Goal: Task Accomplishment & Management: Manage account settings

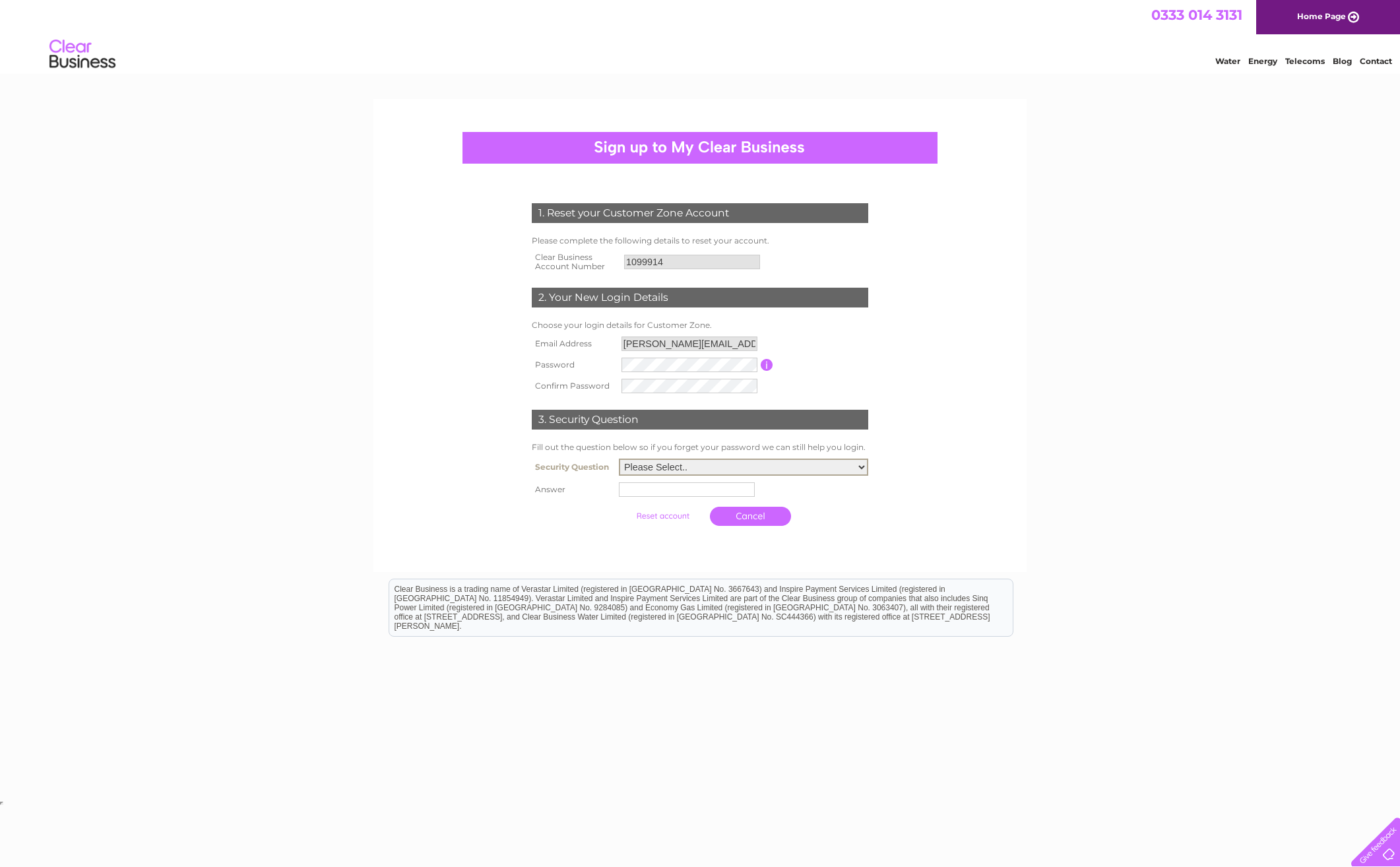
click at [828, 467] on select "Please Select.. In what town or city was your first job? In what town or city d…" at bounding box center [743, 468] width 249 height 17
click at [1129, 384] on div "1. Reset your Customer Zone Account Please complete the following details to re…" at bounding box center [700, 448] width 1400 height 699
drag, startPoint x: 841, startPoint y: 333, endPoint x: 757, endPoint y: 351, distance: 85.9
click at [841, 333] on td "Choose your login details for Customer Zone." at bounding box center [700, 325] width 343 height 16
click at [767, 365] on input "button" at bounding box center [767, 365] width 13 height 12
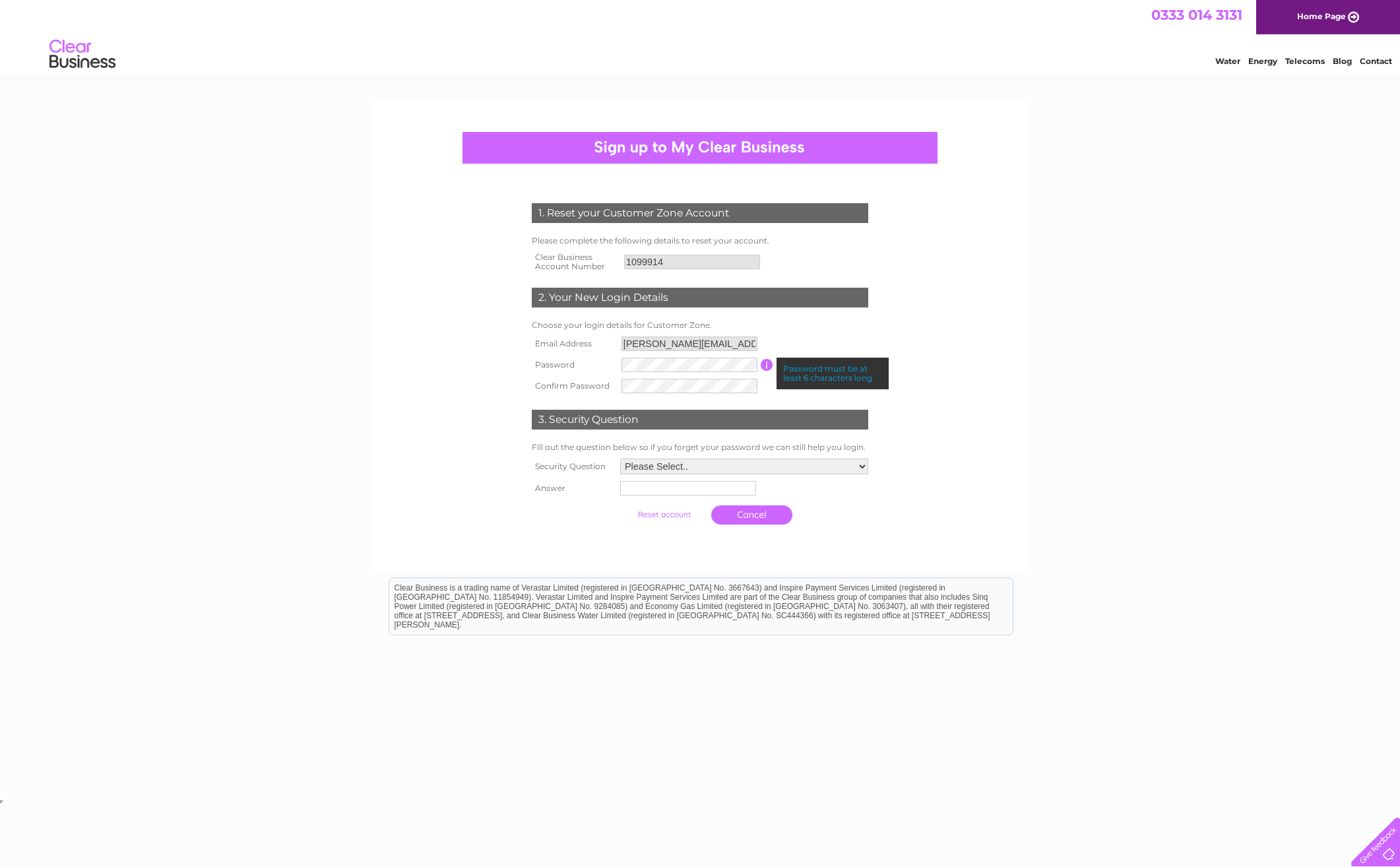
click at [767, 365] on input "button" at bounding box center [767, 365] width 13 height 12
click at [686, 465] on select "Please Select.. In what town or city was your first job? In what town or city d…" at bounding box center [744, 468] width 248 height 16
click at [832, 462] on select "Please Select.. In what town or city was your first job? In what town or city d…" at bounding box center [743, 468] width 249 height 17
click at [965, 521] on form "1. Reset your Customer Zone Account Please complete the following details to re…" at bounding box center [700, 367] width 628 height 381
click at [704, 474] on td "Please Select.. In what town or city was your first job? In what town or city d…" at bounding box center [744, 467] width 254 height 23
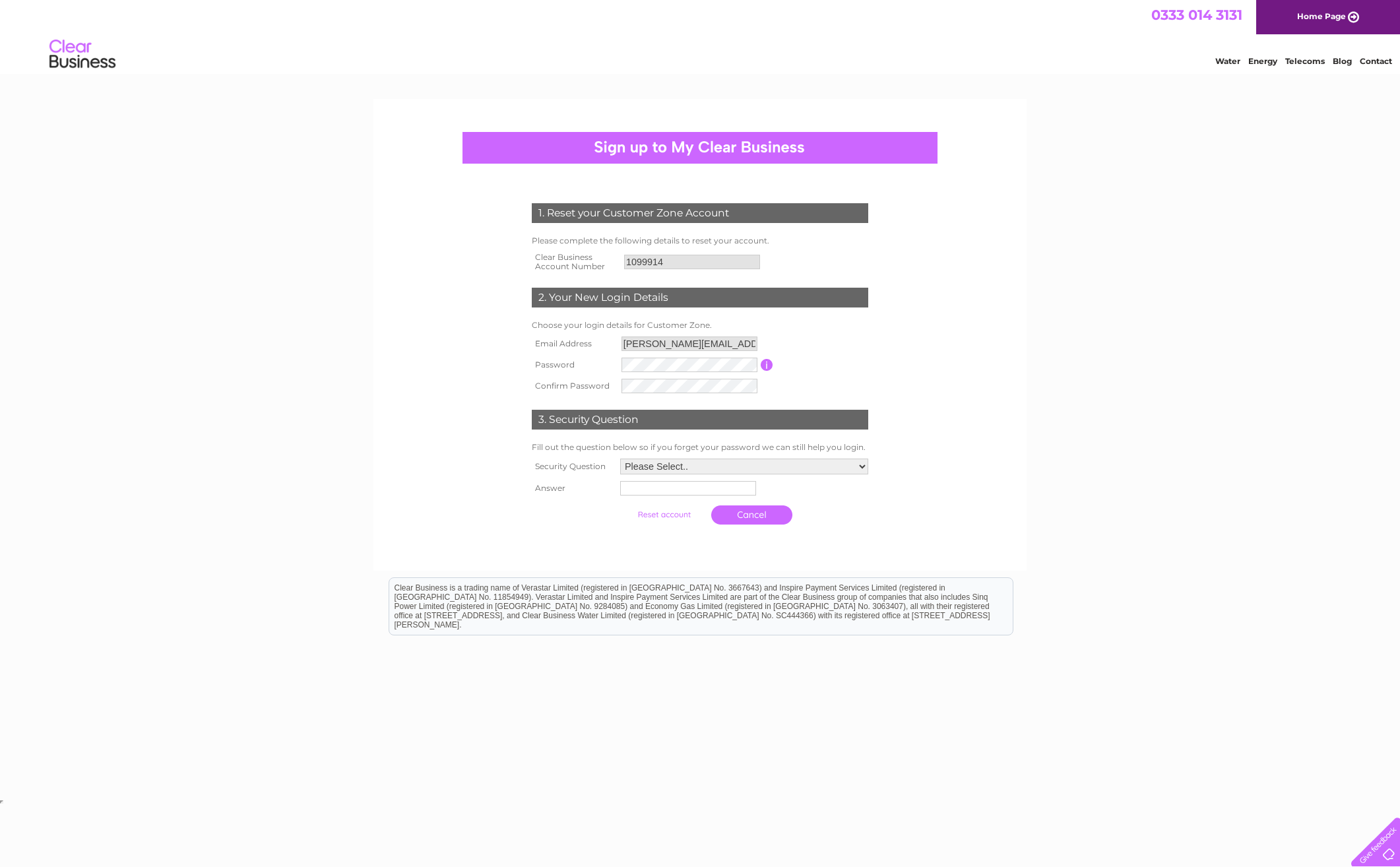
click at [708, 469] on select "Please Select.. In what town or city was your first job? In what town or city d…" at bounding box center [744, 467] width 248 height 16
click at [619, 460] on select "Please Select.. In what town or city was your first job? In what town or city d…" at bounding box center [743, 468] width 249 height 17
click at [1017, 481] on div "1. Reset your Customer Zone Account Please complete the following details to re…" at bounding box center [700, 335] width 653 height 472
click at [851, 470] on select "Please Select.. In what town or city was your first job? In what town or city d…" at bounding box center [744, 467] width 248 height 16
select select "2"
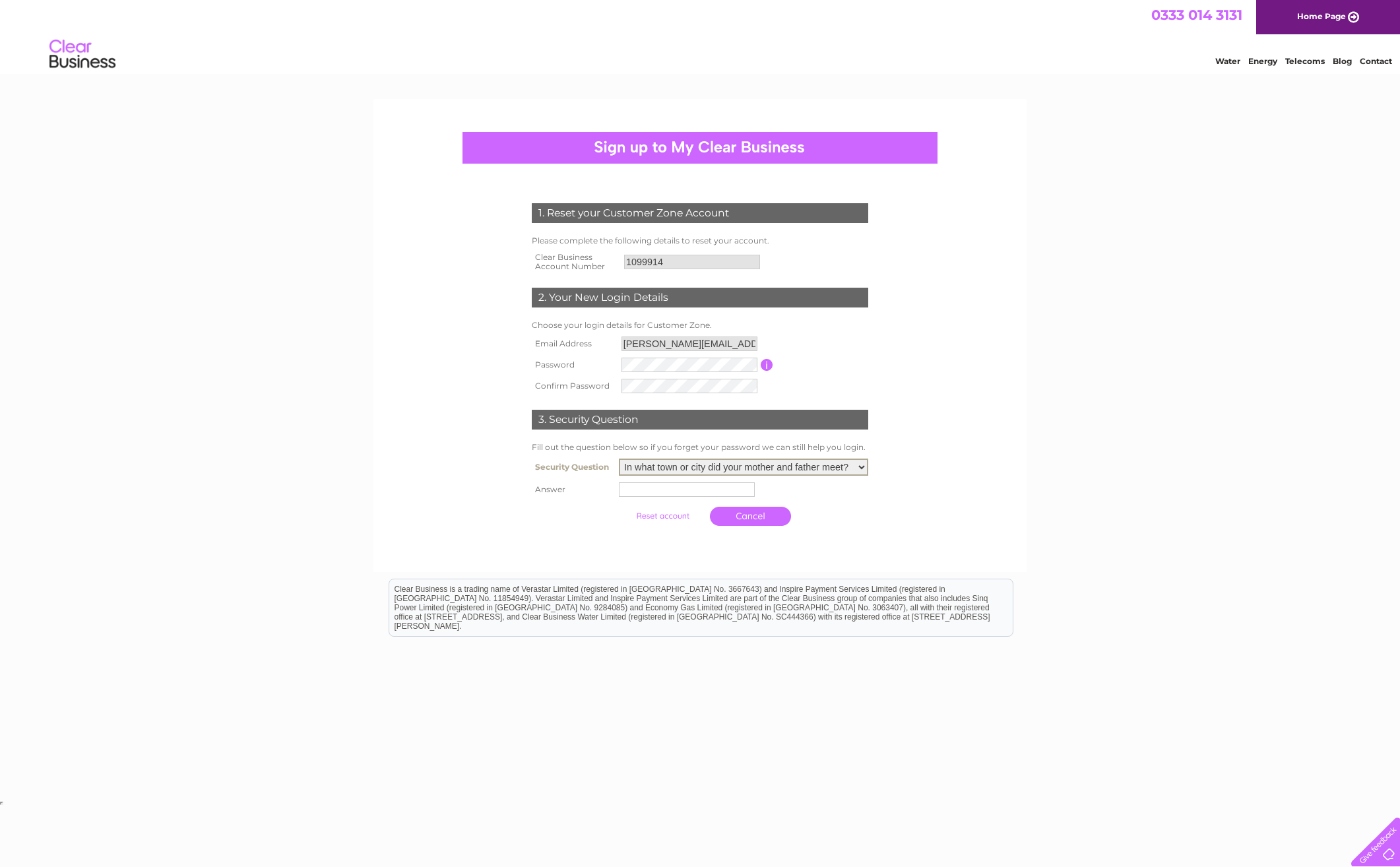
click at [619, 460] on select "Please Select.. In what town or city was your first job? In what town or city d…" at bounding box center [743, 468] width 249 height 17
click at [623, 479] on tbody "Security Question Please Select.. In what town or city was your first job? In w…" at bounding box center [700, 494] width 343 height 76
click at [633, 495] on input "text" at bounding box center [689, 489] width 137 height 16
type input "St Peter Port"
click at [659, 514] on input "submit" at bounding box center [664, 515] width 81 height 19
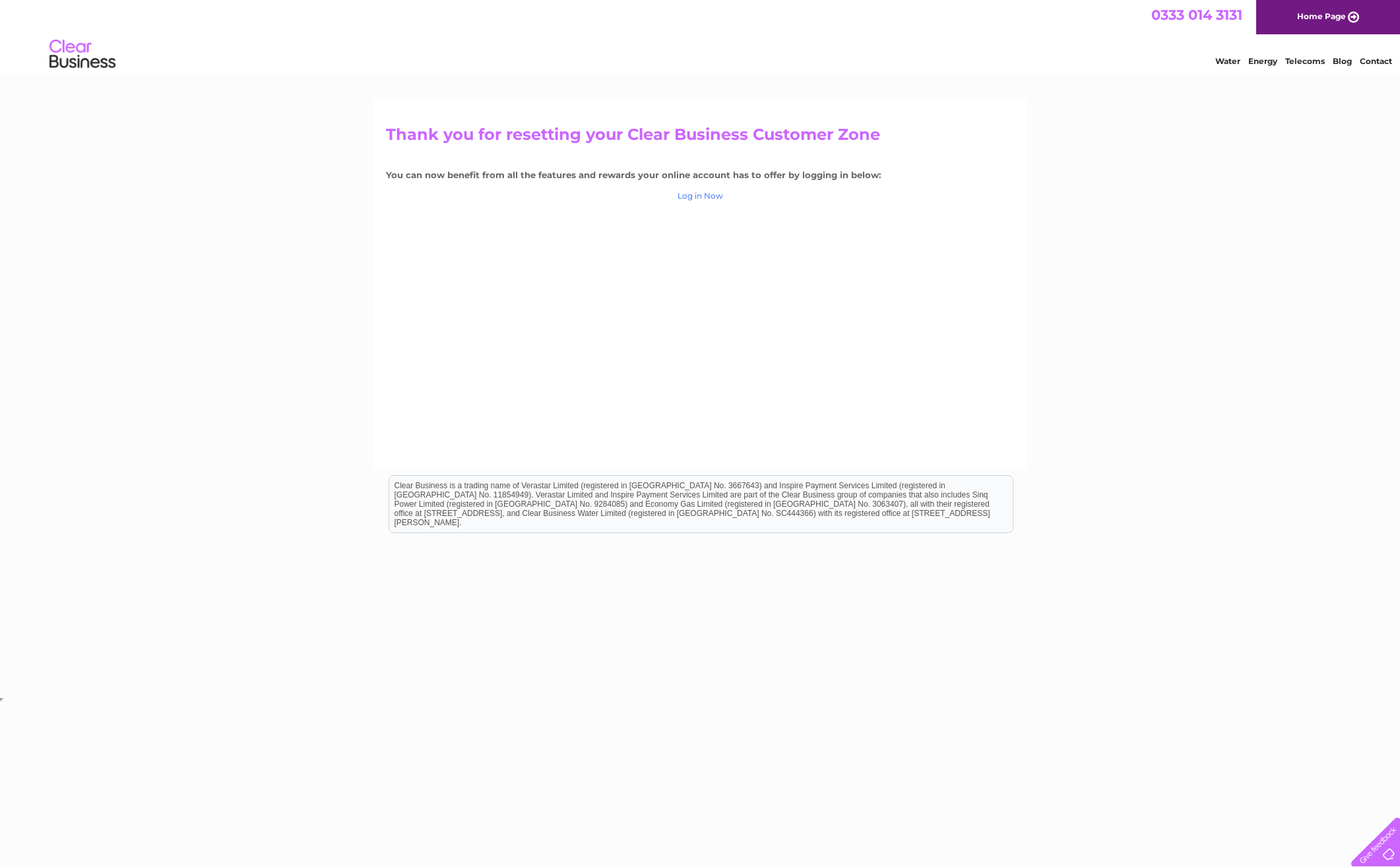
click at [705, 200] on link "Log in Now" at bounding box center [700, 195] width 45 height 10
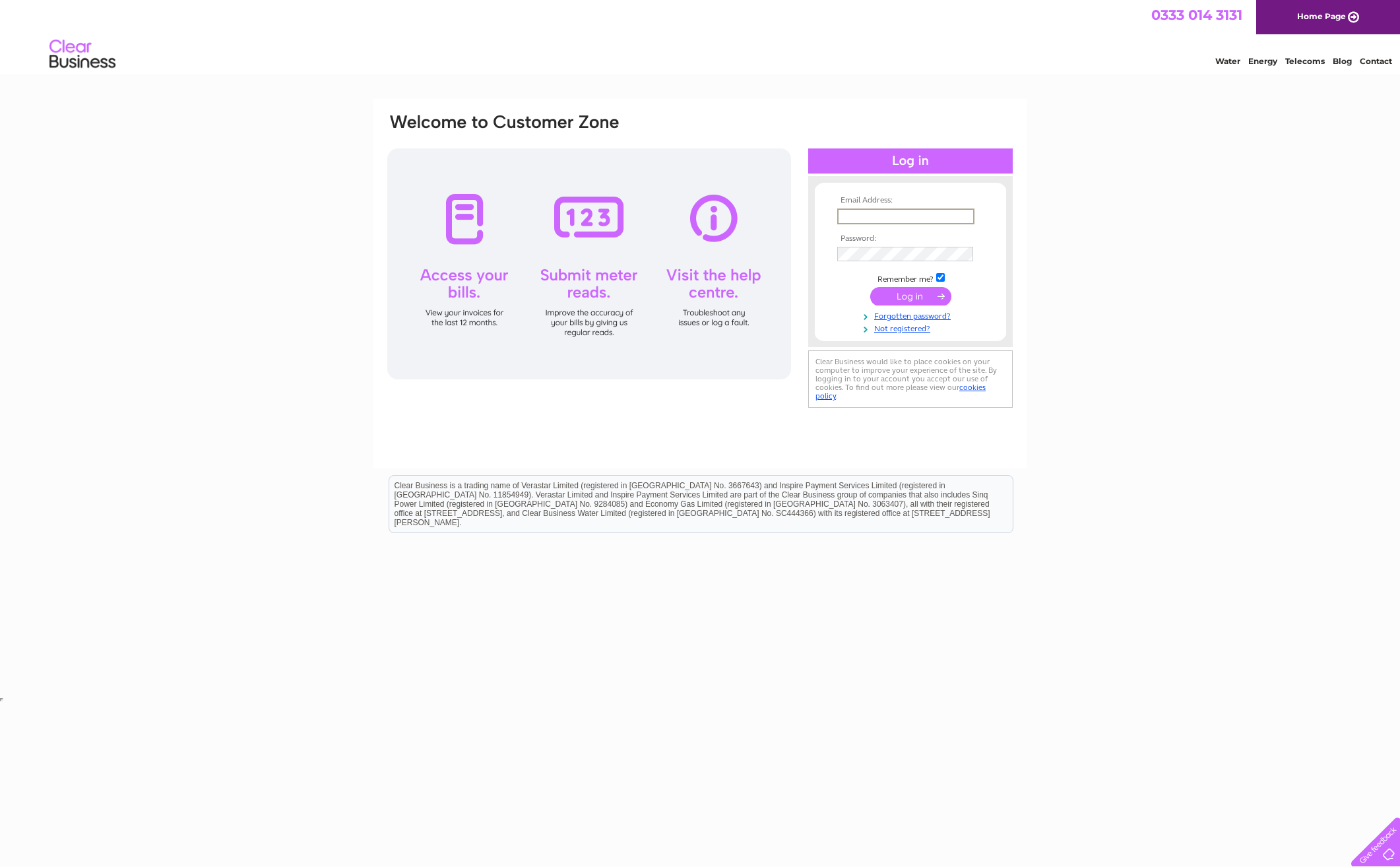
click at [893, 220] on input "text" at bounding box center [906, 216] width 137 height 16
type input "[PERSON_NAME][EMAIL_ADDRESS][DOMAIN_NAME]"
click at [870, 287] on input "submit" at bounding box center [911, 297] width 81 height 19
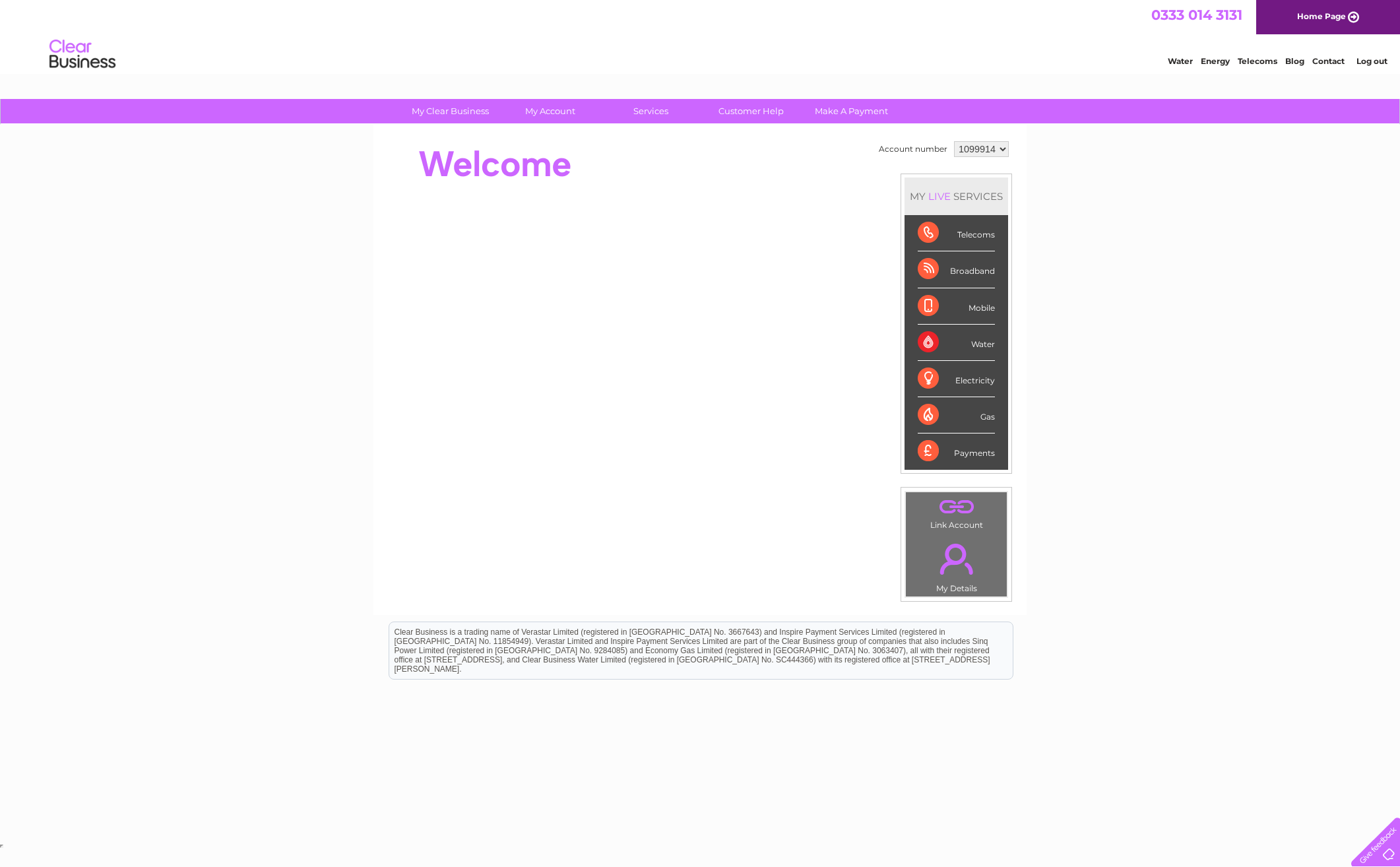
click at [1061, 383] on div "My Clear Business Login Details My Details My Preferences Link Account My Accou…" at bounding box center [700, 470] width 1400 height 741
click at [979, 379] on div "Electricity" at bounding box center [956, 379] width 77 height 36
click at [930, 378] on div "Electricity" at bounding box center [956, 379] width 77 height 36
click at [983, 383] on div "Electricity" at bounding box center [956, 379] width 77 height 36
drag, startPoint x: 983, startPoint y: 383, endPoint x: 991, endPoint y: 405, distance: 23.4
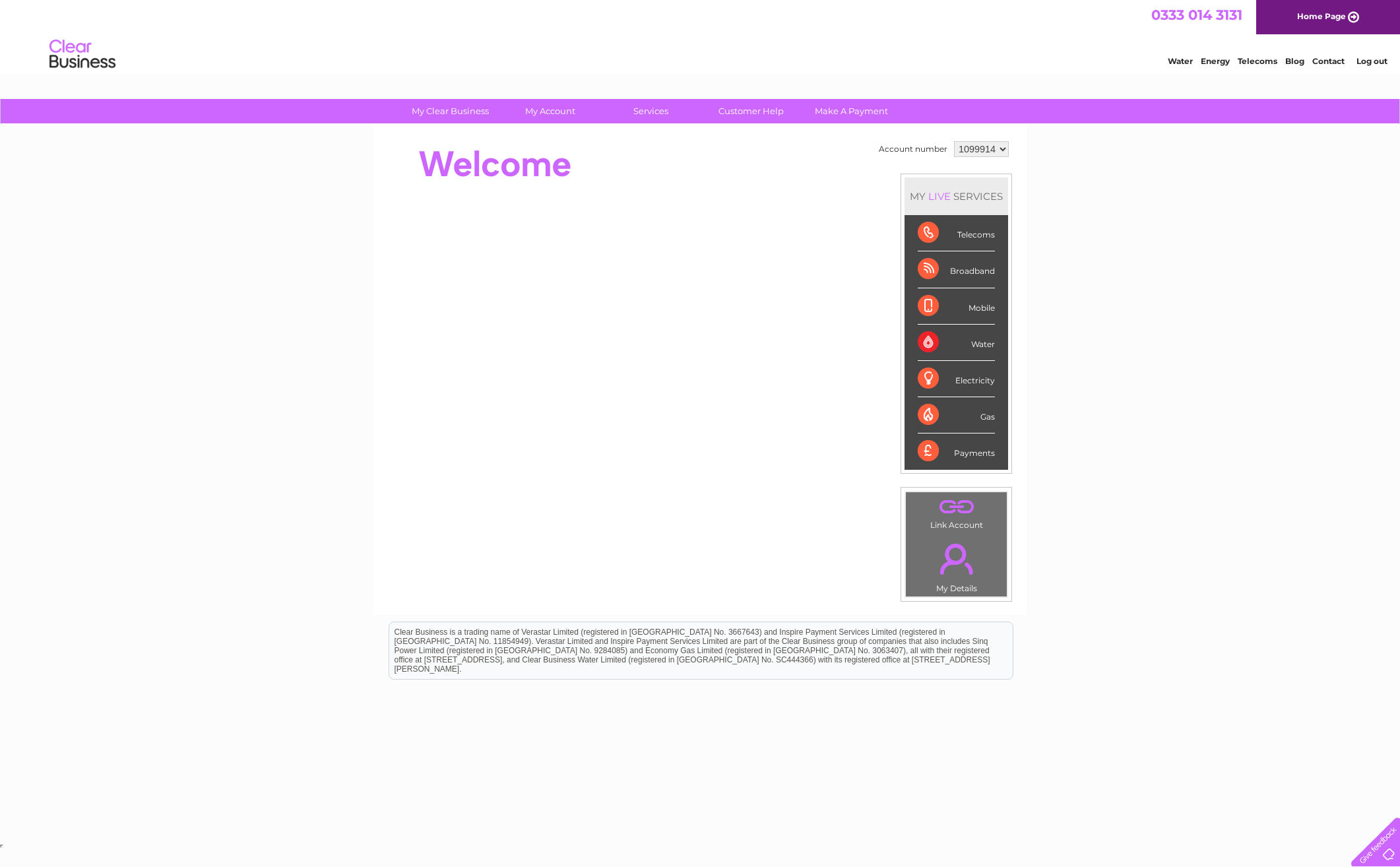
click at [995, 401] on li "Gas" at bounding box center [956, 415] width 104 height 36
click at [985, 414] on div "Gas" at bounding box center [956, 415] width 77 height 36
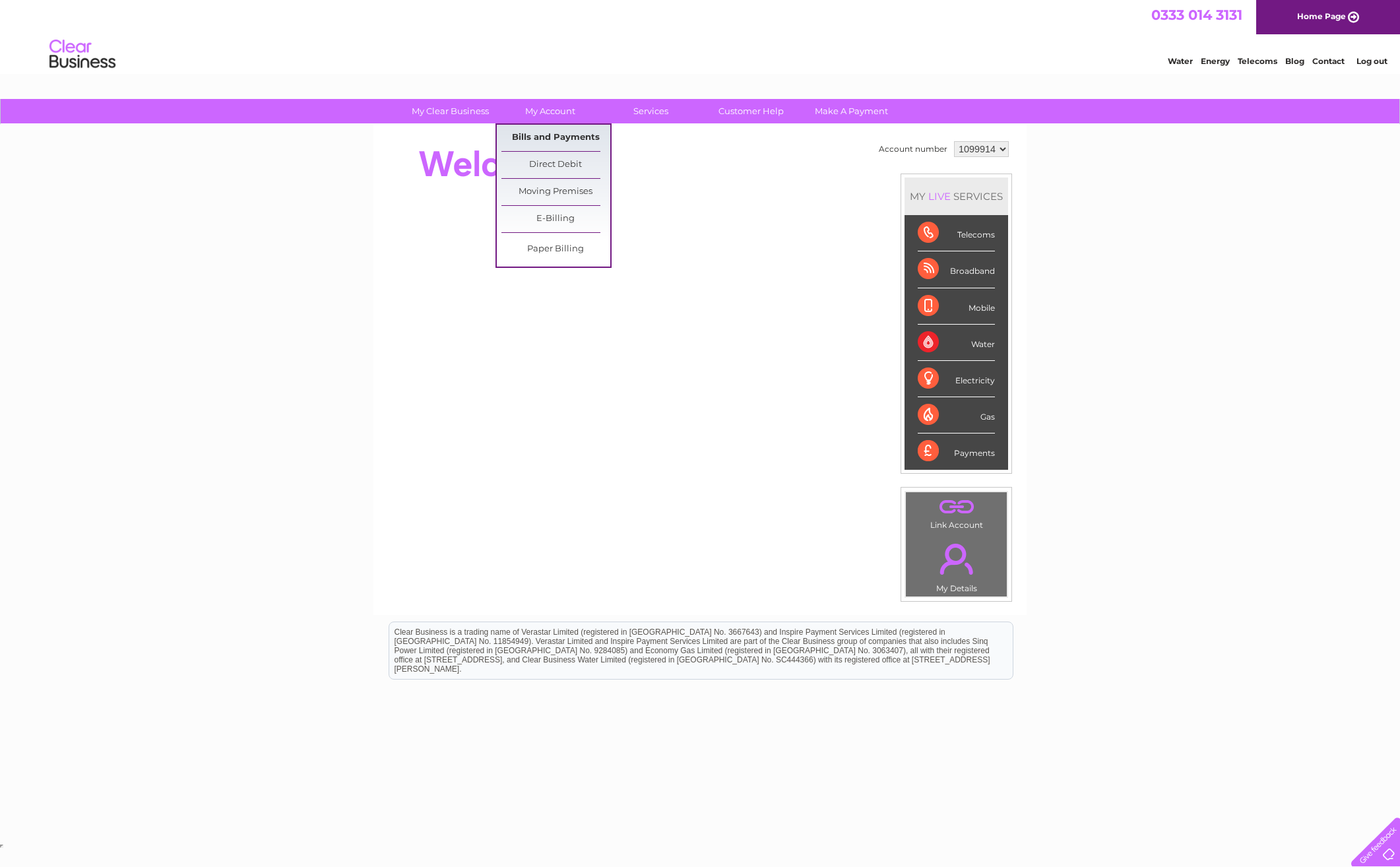
click at [567, 140] on link "Bills and Payments" at bounding box center [556, 138] width 109 height 27
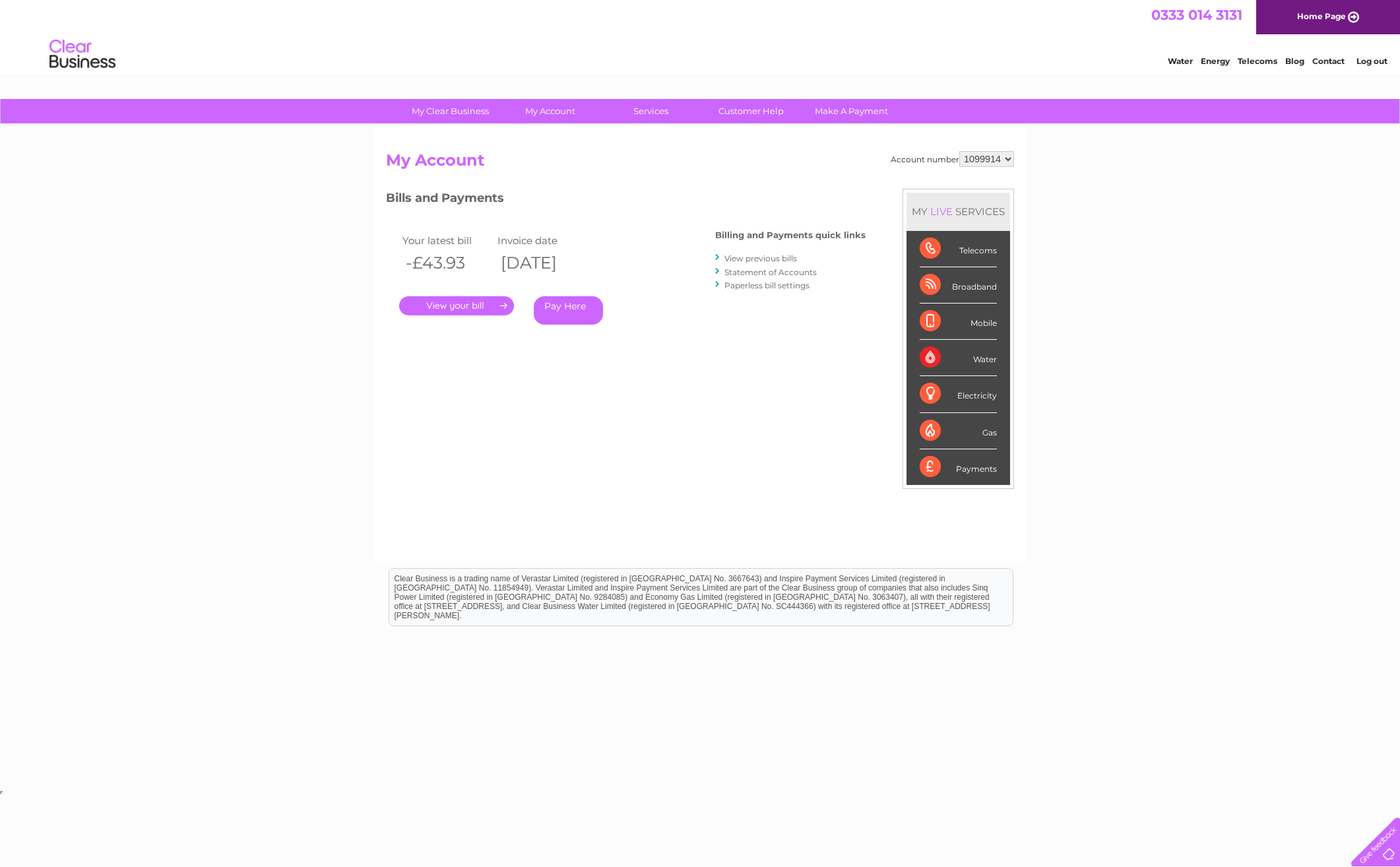
click at [478, 305] on link "." at bounding box center [457, 306] width 115 height 19
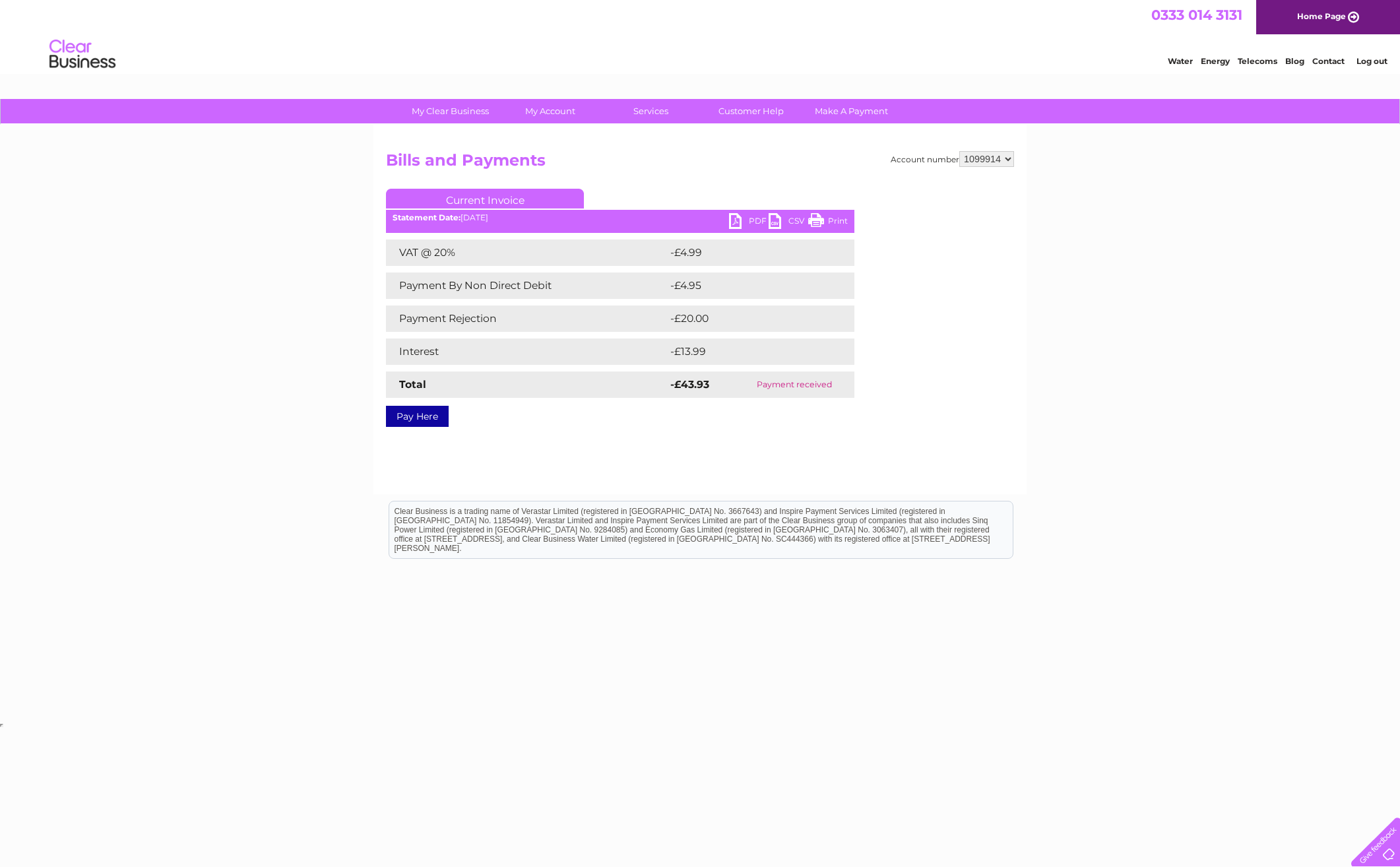
click at [739, 216] on link "PDF" at bounding box center [749, 222] width 39 height 19
drag, startPoint x: 836, startPoint y: 379, endPoint x: 757, endPoint y: 402, distance: 82.3
click at [757, 402] on div "Current Invoice PDF CSV Print Statement Date: 02/07/2025" at bounding box center [620, 305] width 468 height 233
click at [757, 402] on div "Pay Here" at bounding box center [620, 410] width 468 height 24
click at [757, 385] on td "Payment received" at bounding box center [794, 385] width 120 height 27
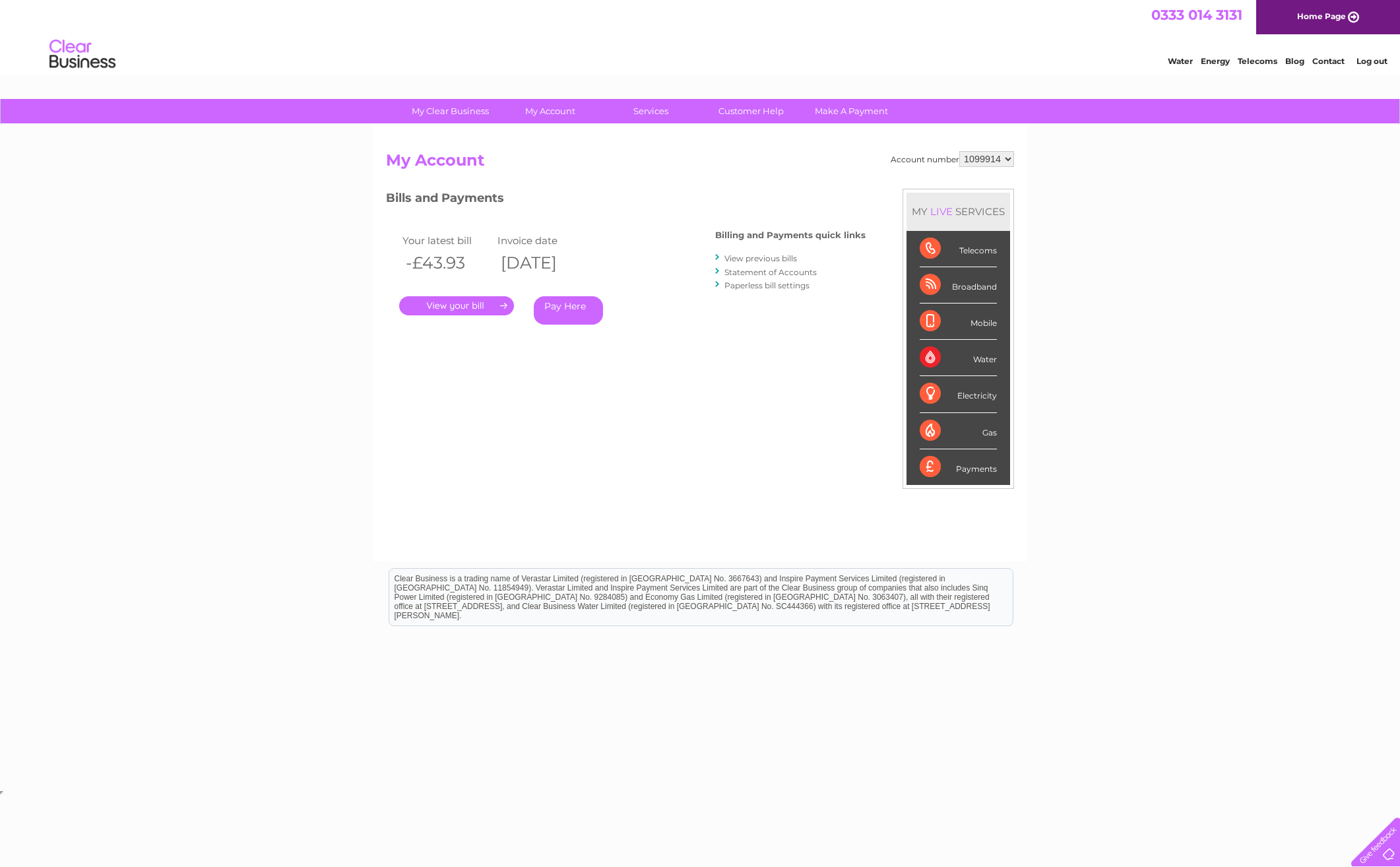
drag, startPoint x: 442, startPoint y: 250, endPoint x: 482, endPoint y: 261, distance: 41.5
click at [482, 261] on th "-£43.93" at bounding box center [447, 263] width 95 height 27
click at [482, 260] on th "-£43.93" at bounding box center [447, 263] width 95 height 27
drag, startPoint x: 480, startPoint y: 260, endPoint x: 383, endPoint y: 258, distance: 97.0
click at [383, 258] on div "Account number 1099914 My Account MY LIVE SERVICES Telecoms Broadband Mobile Wa…" at bounding box center [700, 343] width 653 height 437
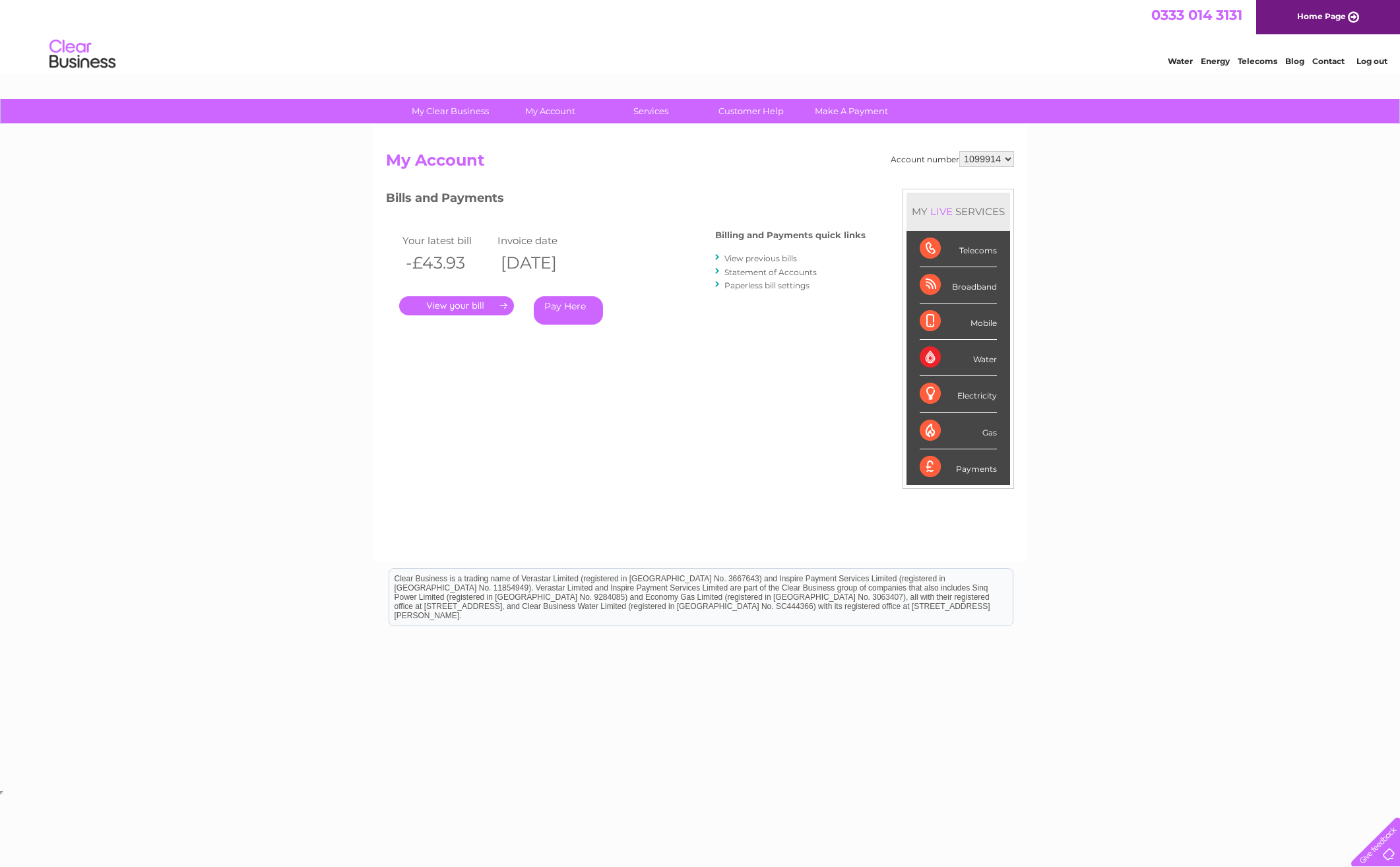
drag, startPoint x: 383, startPoint y: 258, endPoint x: 460, endPoint y: 313, distance: 94.6
click at [460, 313] on link "." at bounding box center [457, 306] width 115 height 19
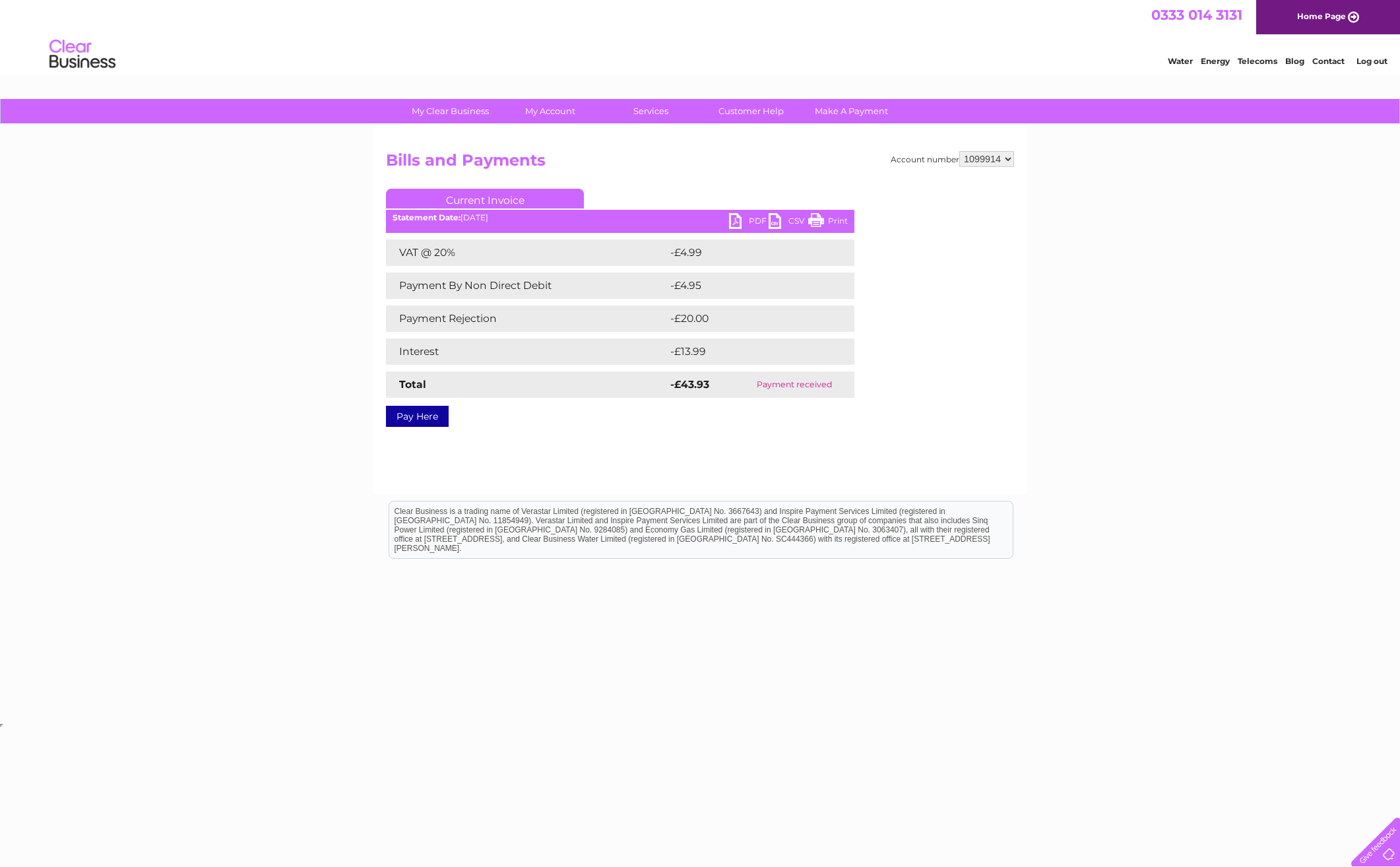
drag, startPoint x: 705, startPoint y: 381, endPoint x: 804, endPoint y: 395, distance: 100.0
click at [804, 395] on tr "Total -£43.93 Payment received" at bounding box center [620, 385] width 468 height 27
drag, startPoint x: 804, startPoint y: 393, endPoint x: 842, endPoint y: 390, distance: 38.1
click at [842, 390] on td "Payment received" at bounding box center [794, 385] width 120 height 27
drag, startPoint x: 840, startPoint y: 393, endPoint x: 578, endPoint y: 377, distance: 262.5
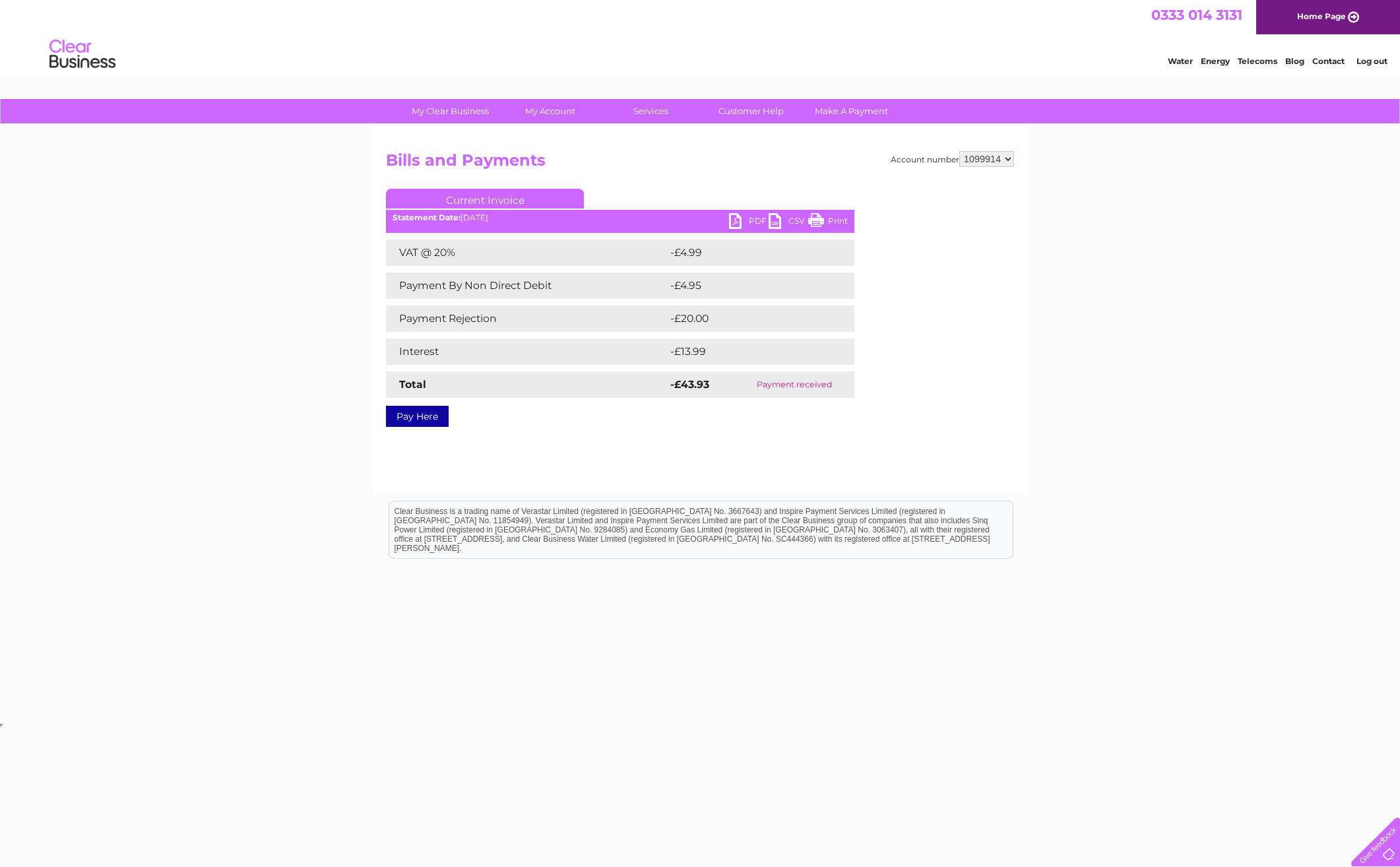
click at [578, 377] on tr "Total -£43.93 Payment received" at bounding box center [620, 385] width 468 height 27
drag, startPoint x: 578, startPoint y: 377, endPoint x: 713, endPoint y: 434, distance: 146.5
click at [713, 434] on div "Account number 1099914 Bills and Payments Current Invoice PDF CSV Print VAT @ 2…" at bounding box center [700, 309] width 653 height 369
drag, startPoint x: 932, startPoint y: 363, endPoint x: 922, endPoint y: 352, distance: 14.9
click at [925, 355] on div "Account number 1099914 Bills and Payments Current Invoice PDF CSV Print Total" at bounding box center [700, 287] width 628 height 271
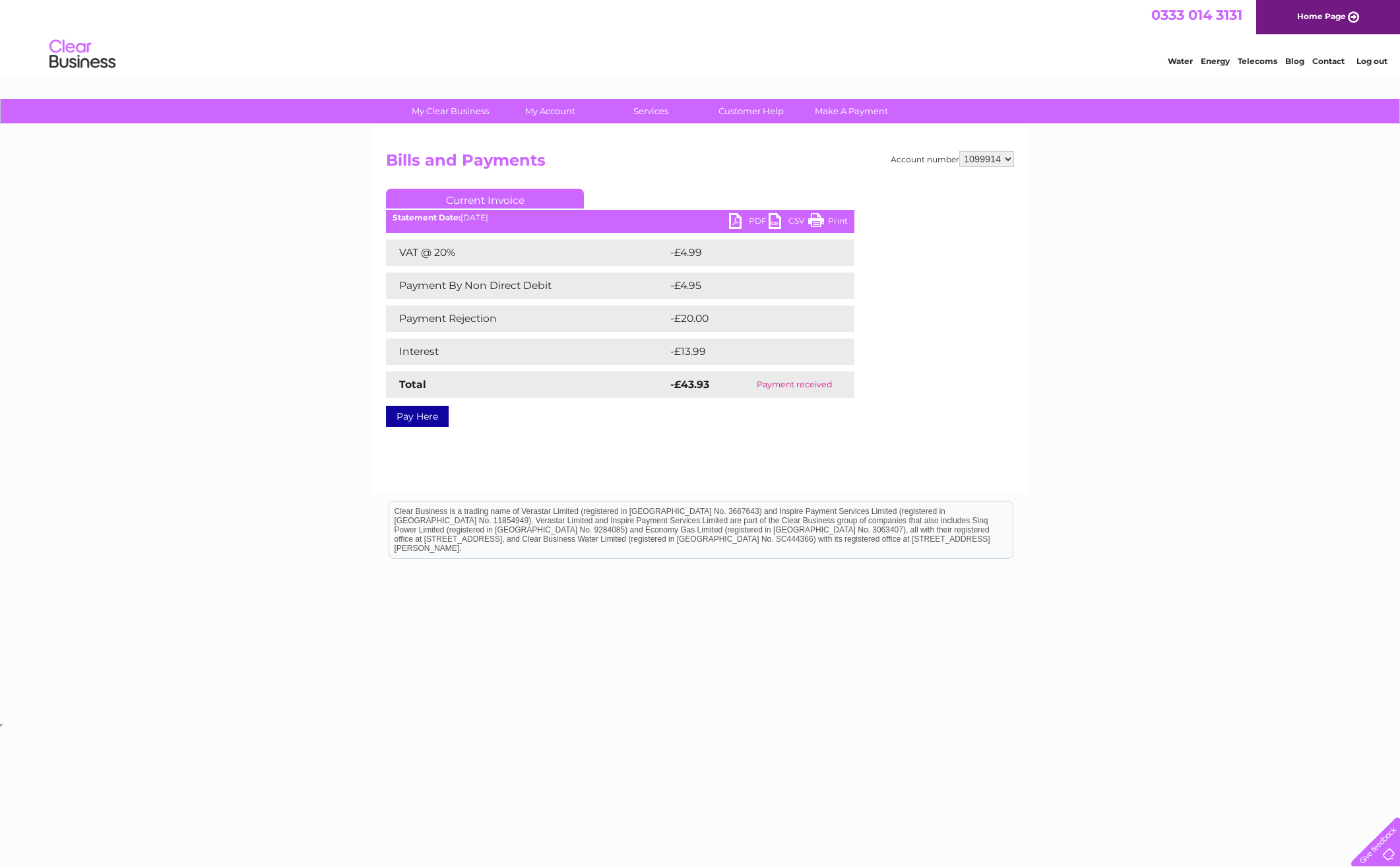
drag, startPoint x: 882, startPoint y: 399, endPoint x: 902, endPoint y: 403, distance: 20.4
click at [900, 401] on div "Account number 1099914 Bills and Payments Current Invoice PDF CSV Print Total" at bounding box center [700, 287] width 628 height 271
click at [935, 428] on div "Account number 1099914 Bills and Payments Current Invoice PDF CSV Print VAT @ 2…" at bounding box center [700, 309] width 653 height 369
click at [777, 385] on td "Payment received" at bounding box center [794, 385] width 120 height 27
drag, startPoint x: 777, startPoint y: 385, endPoint x: 821, endPoint y: 387, distance: 44.0
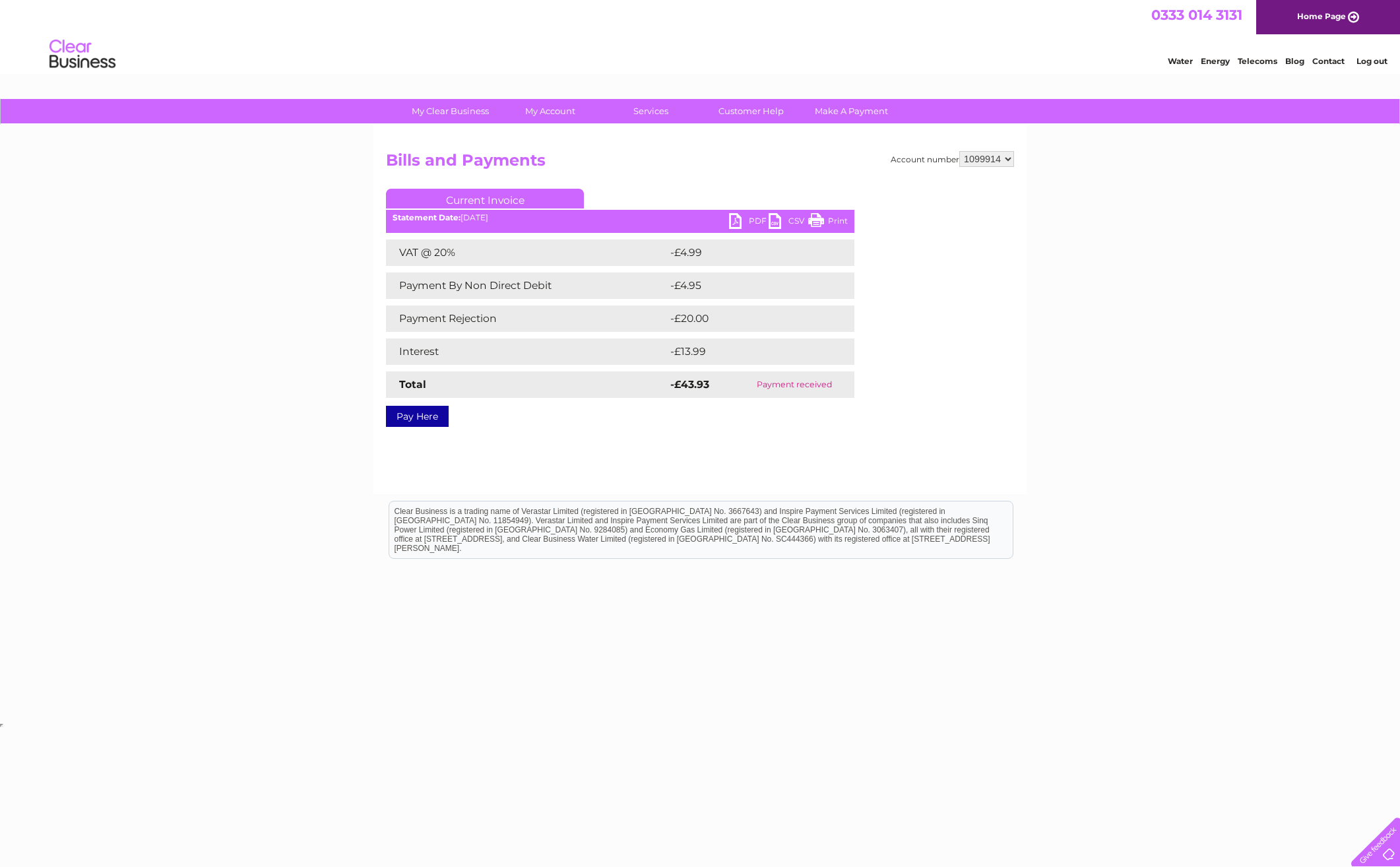
click at [821, 387] on td "Payment received" at bounding box center [794, 385] width 120 height 27
drag, startPoint x: 821, startPoint y: 387, endPoint x: 812, endPoint y: 479, distance: 92.4
click at [813, 480] on div "Account number 1099914 Bills and Payments Current Invoice PDF CSV Print VAT @ 2…" at bounding box center [700, 309] width 653 height 369
drag, startPoint x: 710, startPoint y: 323, endPoint x: 674, endPoint y: 324, distance: 36.0
click at [674, 324] on td "-£20.00" at bounding box center [749, 319] width 164 height 27
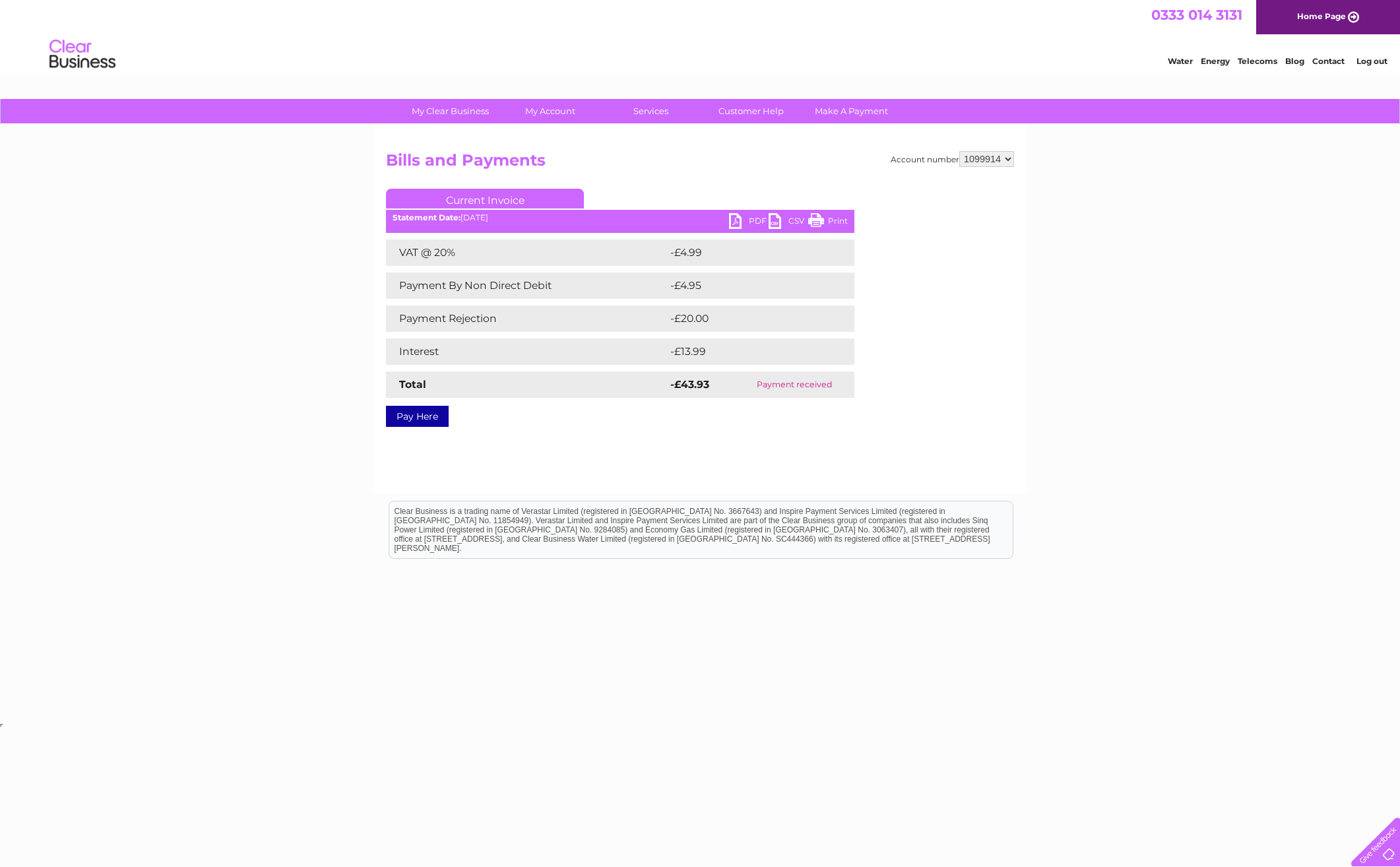
click at [458, 211] on ul "Current Invoice" at bounding box center [620, 201] width 468 height 25
click at [475, 199] on link "Current Invoice" at bounding box center [485, 199] width 198 height 20
click at [568, 136] on link "Bills and Payments" at bounding box center [556, 138] width 109 height 27
click at [1134, 267] on div "My Clear Business Login Details My Details My Preferences Link Account My Accou…" at bounding box center [700, 409] width 1400 height 621
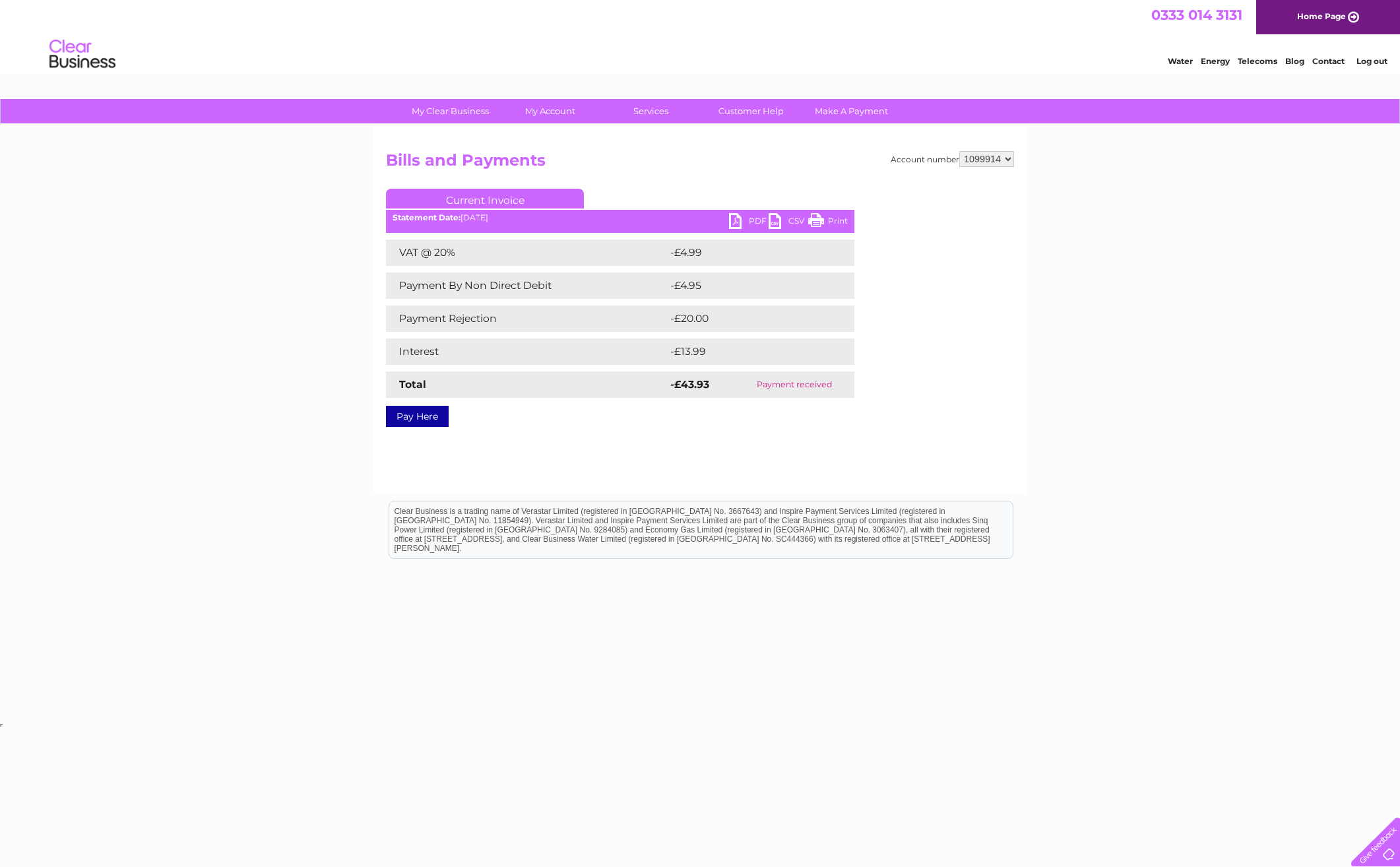
click at [1206, 486] on div "My Clear Business Login Details My Details My Preferences Link Account My Accou…" at bounding box center [700, 409] width 1400 height 621
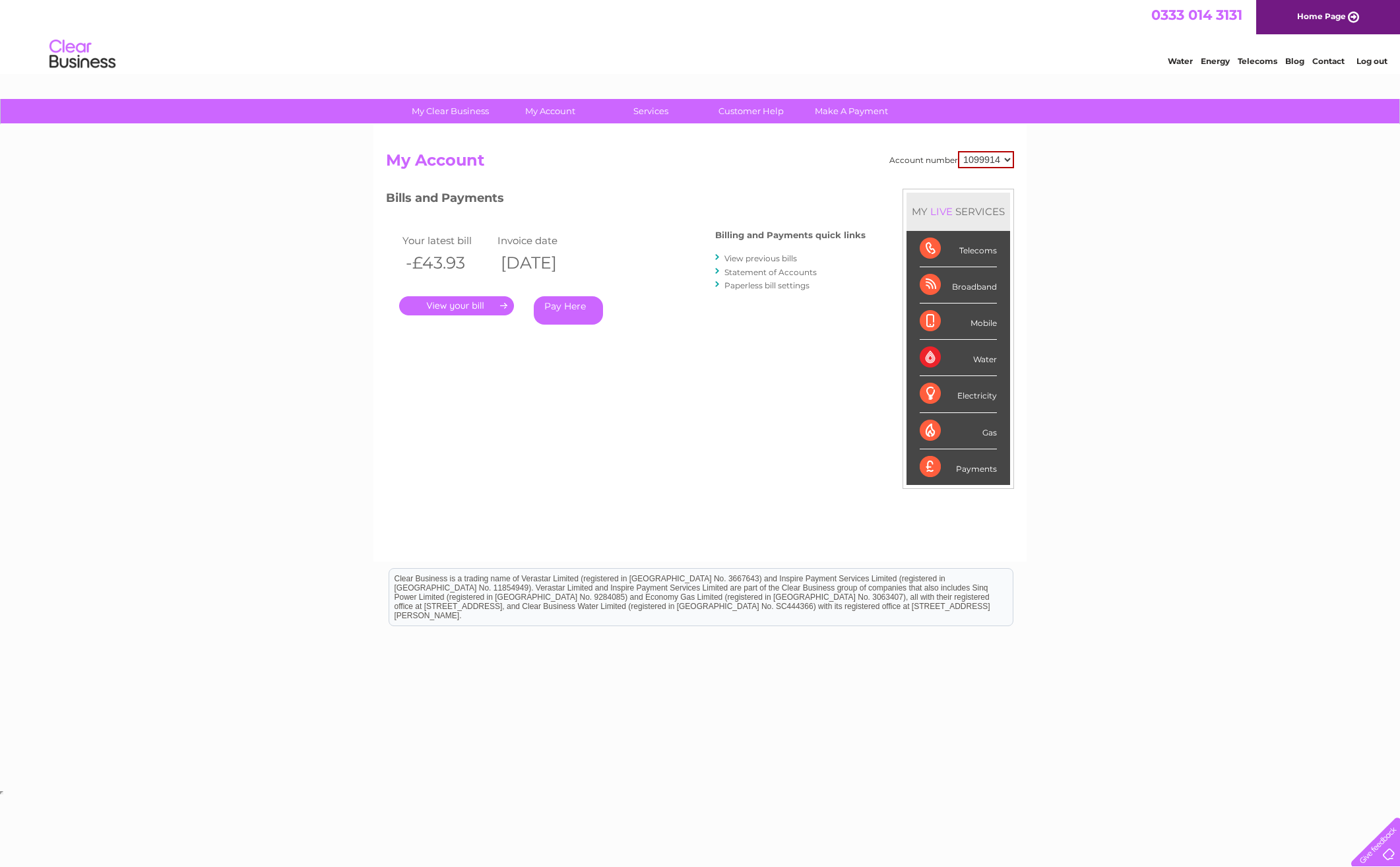
drag, startPoint x: 587, startPoint y: 267, endPoint x: 642, endPoint y: 269, distance: 55.0
click at [589, 269] on th "[DATE]" at bounding box center [542, 263] width 95 height 27
drag, startPoint x: 642, startPoint y: 269, endPoint x: 649, endPoint y: 317, distance: 48.5
click at [649, 317] on div "Pay Here" at bounding box center [598, 311] width 130 height 28
click at [709, 151] on h2 "My Account" at bounding box center [700, 164] width 628 height 25
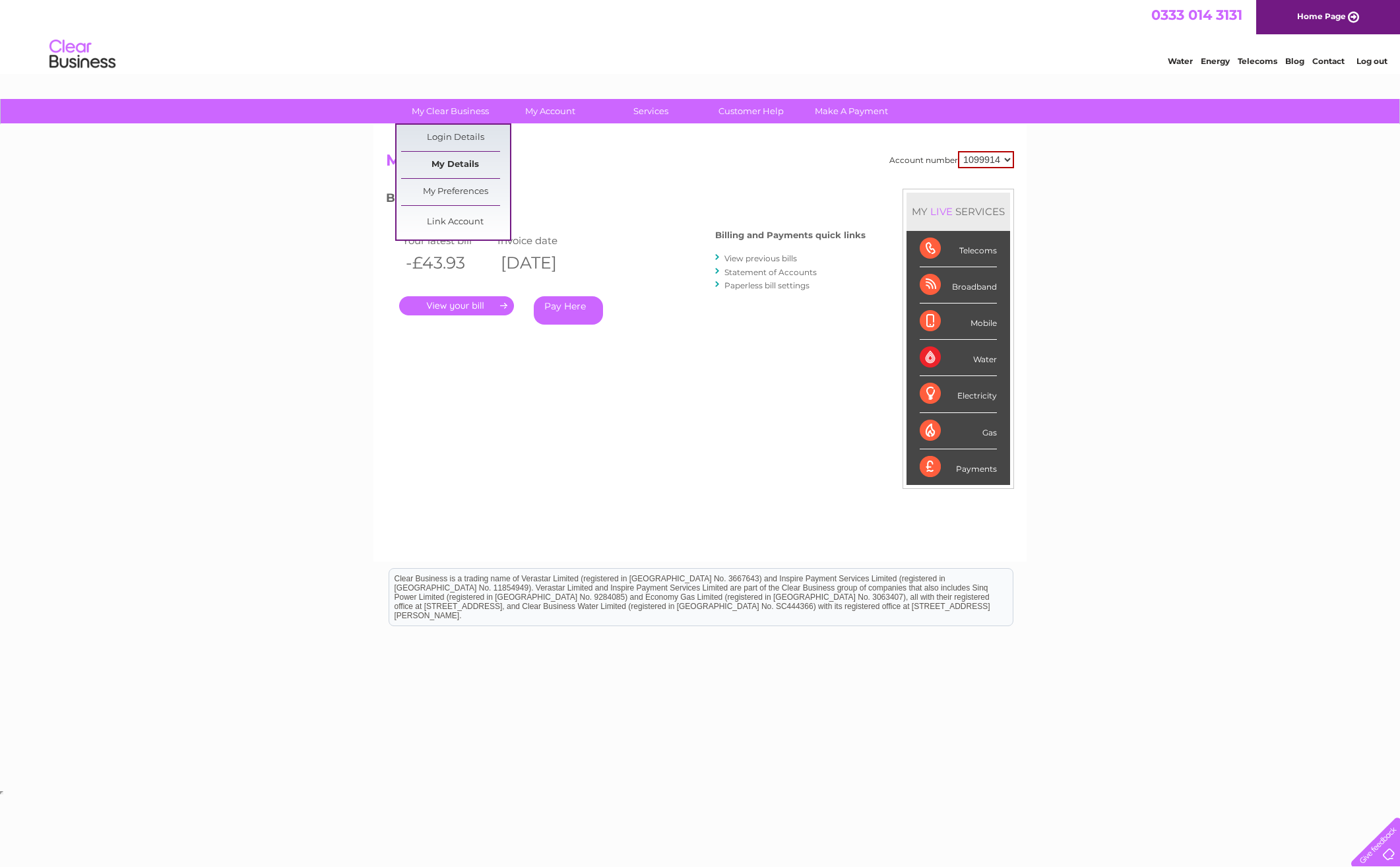
click at [456, 164] on link "My Details" at bounding box center [456, 165] width 109 height 27
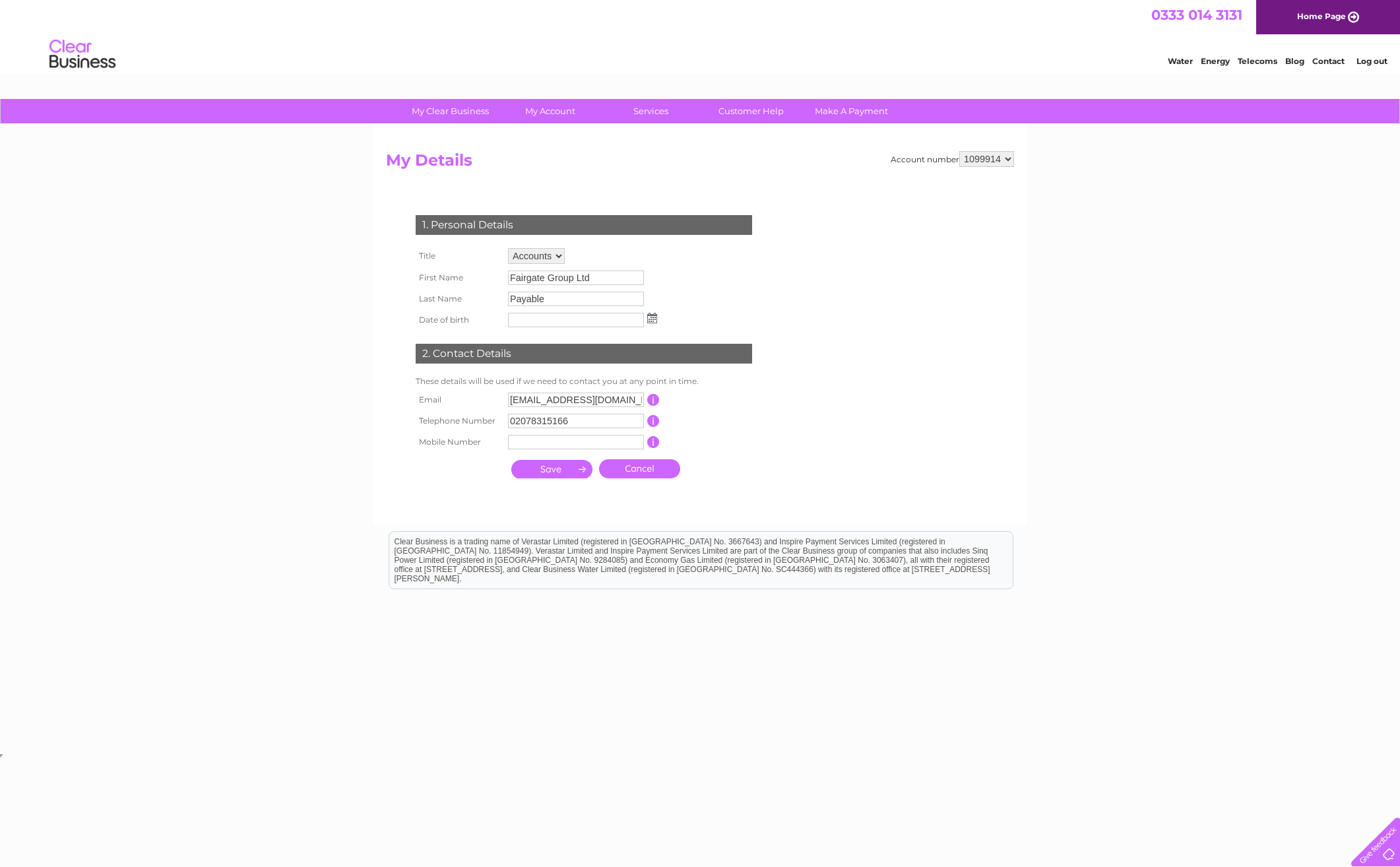
click at [655, 421] on input "button" at bounding box center [653, 421] width 13 height 12
click at [770, 347] on div "1. Personal Details Title Mr Mrs Ms Miss Dr Rev Prof Other Accounts First Name …" at bounding box center [586, 343] width 401 height 283
